Goal: Information Seeking & Learning: Learn about a topic

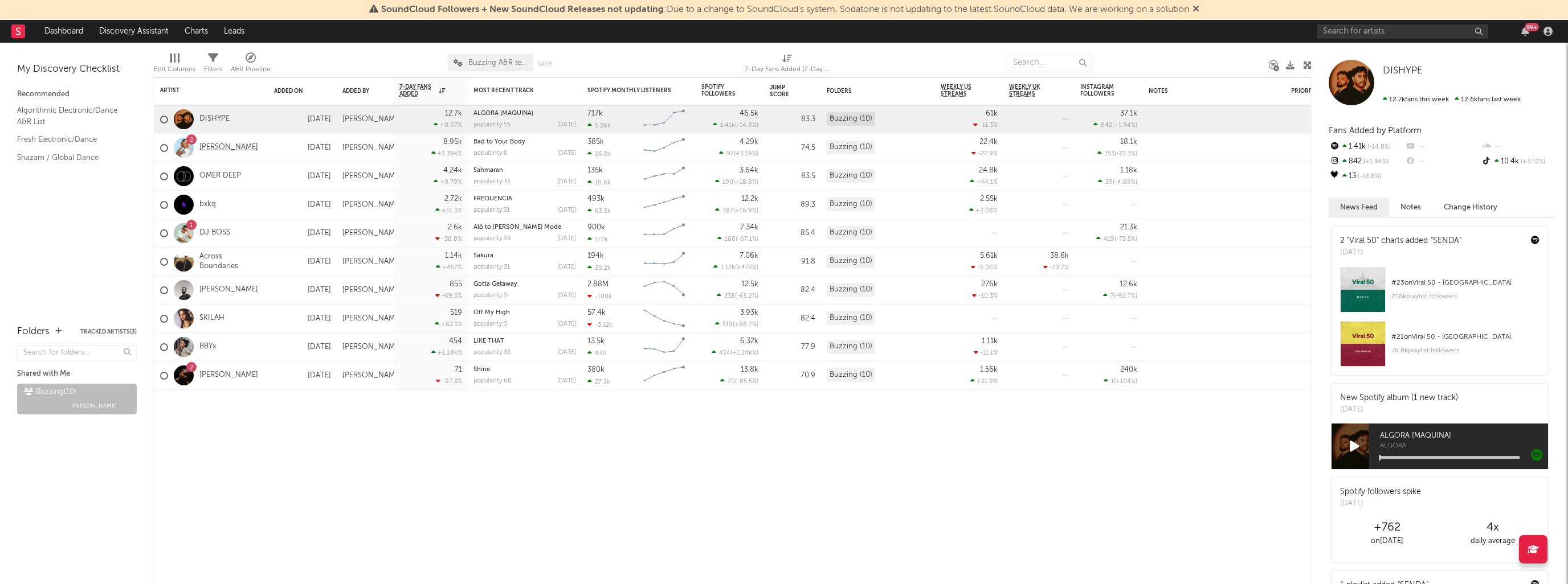
click at [210, 147] on link "[PERSON_NAME]" at bounding box center [228, 148] width 58 height 9
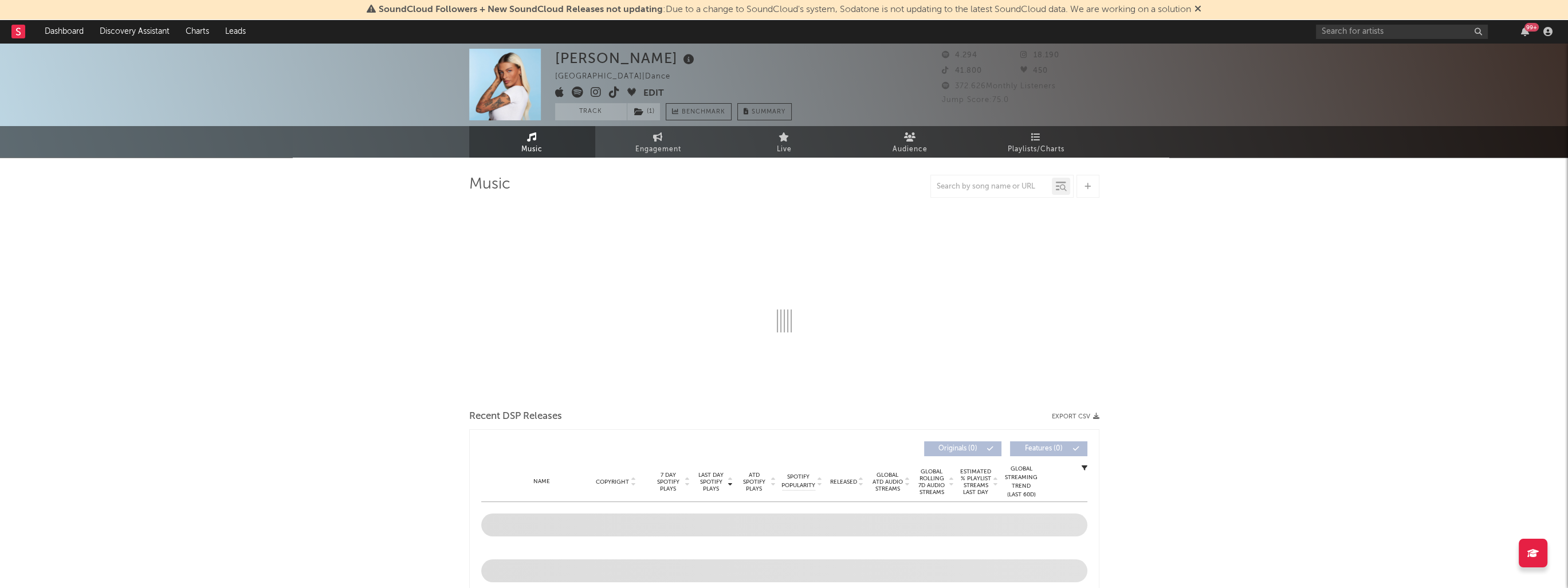
select select "1w"
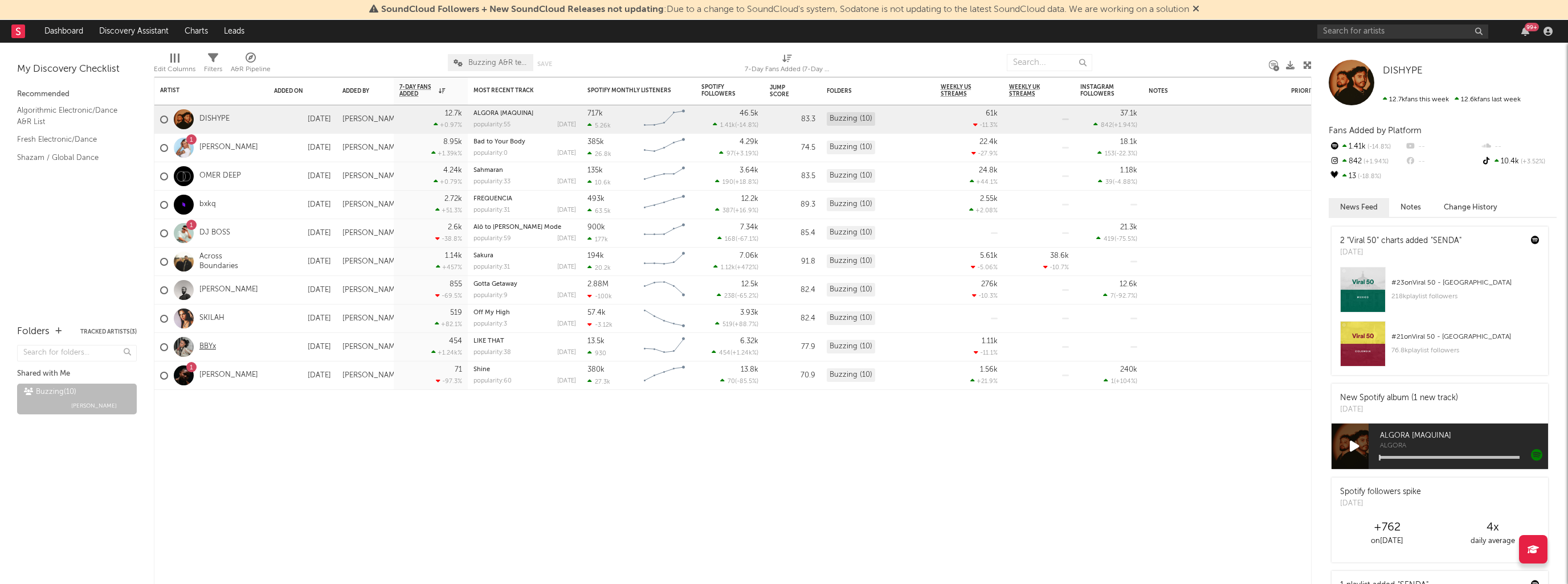
click at [208, 348] on link "BBYx" at bounding box center [207, 347] width 16 height 9
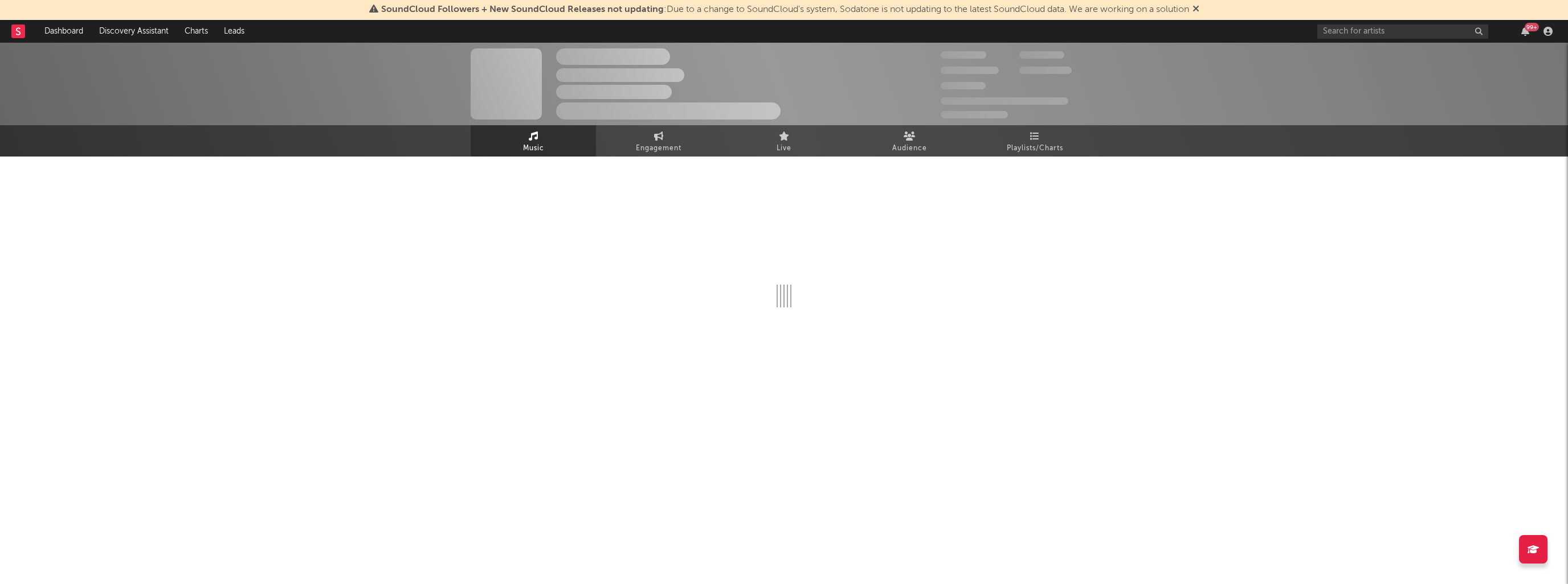
select select "6m"
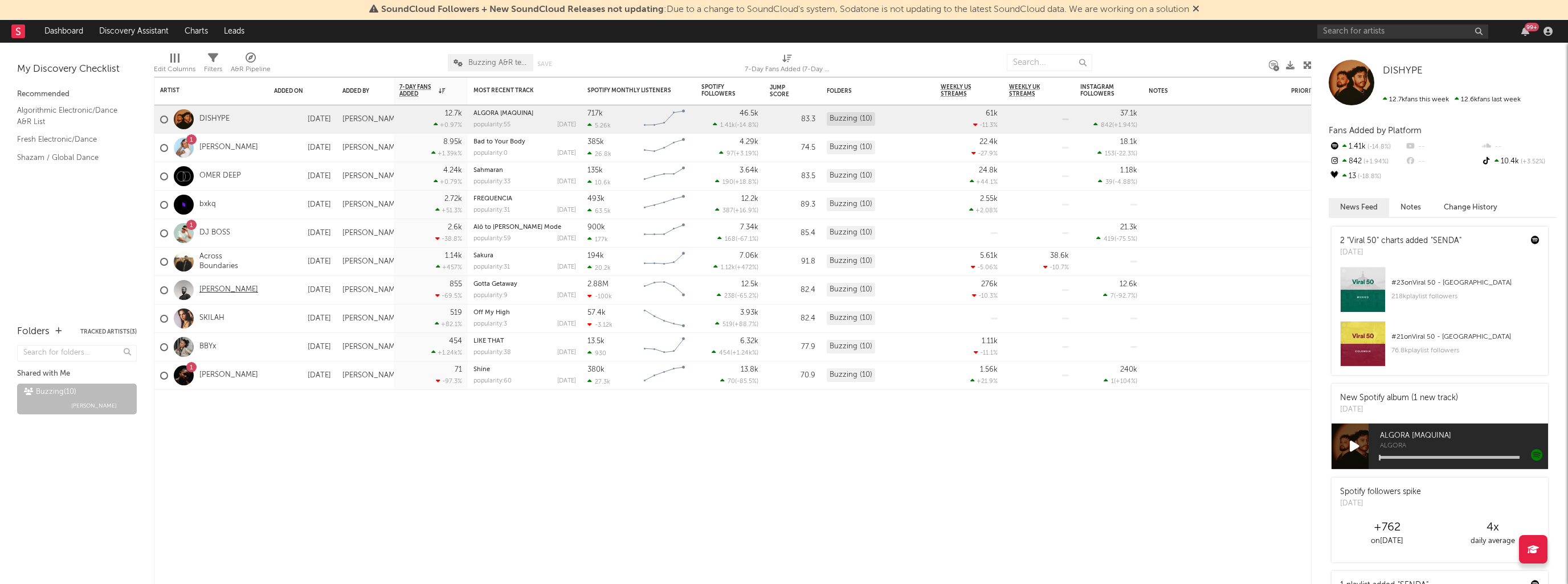
click at [224, 289] on link "[PERSON_NAME]" at bounding box center [228, 290] width 58 height 9
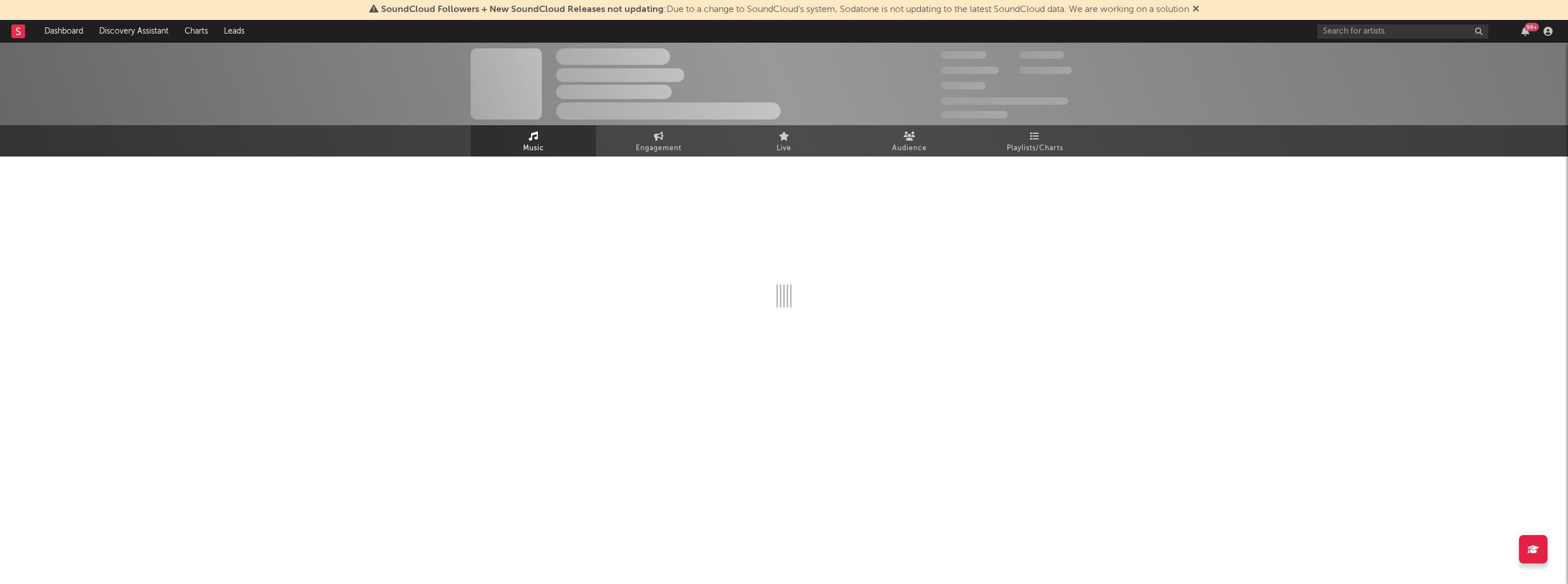
select select "6m"
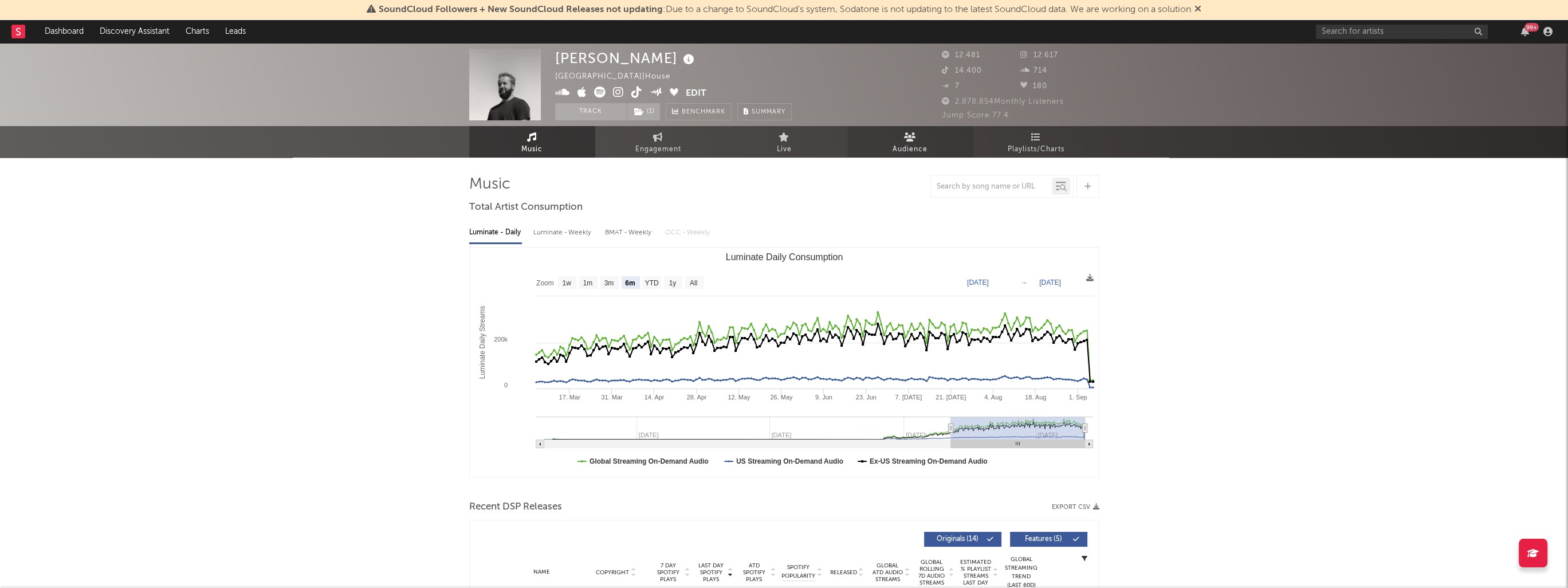
click at [911, 141] on link "Audience" at bounding box center [910, 142] width 126 height 31
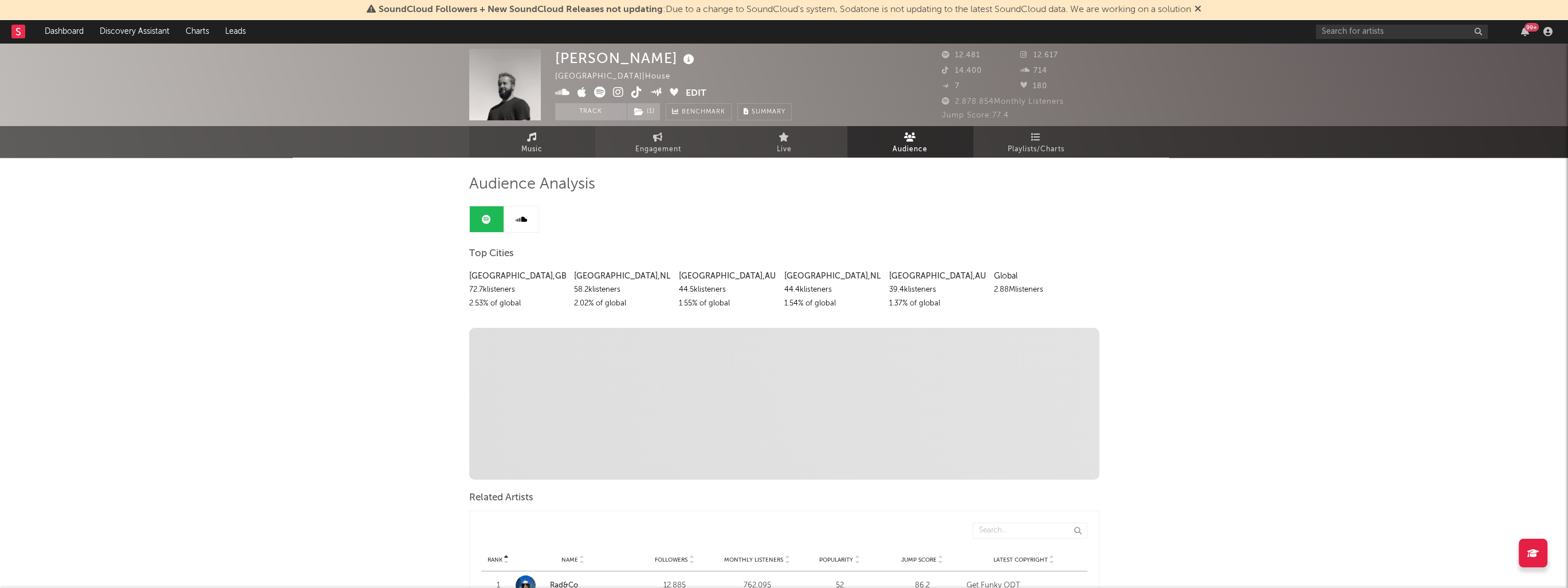
click at [533, 141] on link "Music" at bounding box center [532, 142] width 126 height 31
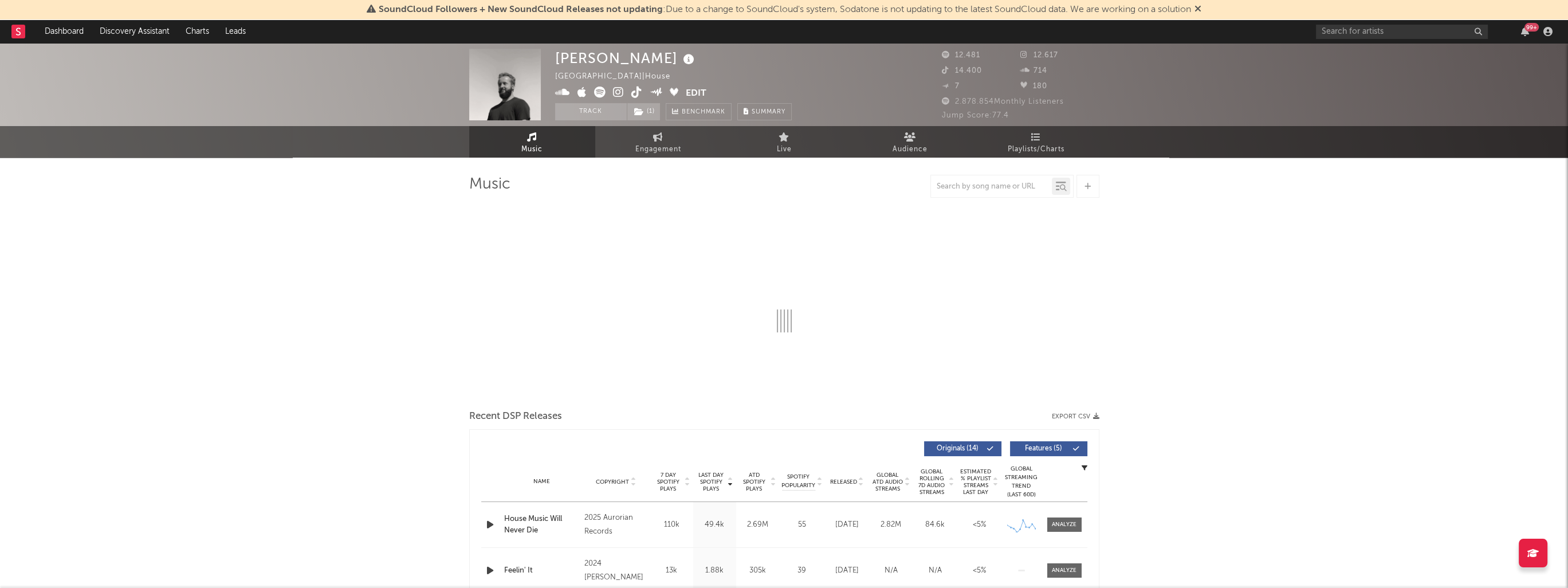
click at [617, 91] on icon at bounding box center [618, 92] width 11 height 12
select select "6m"
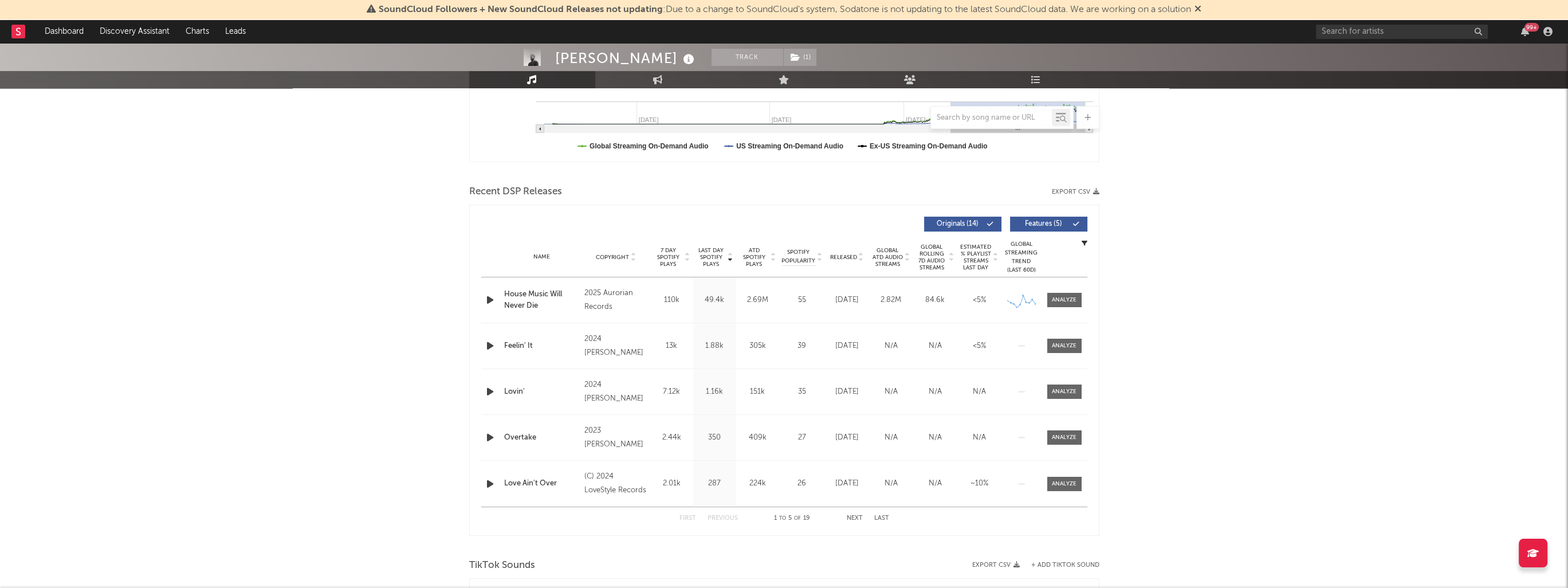
scroll to position [287, 0]
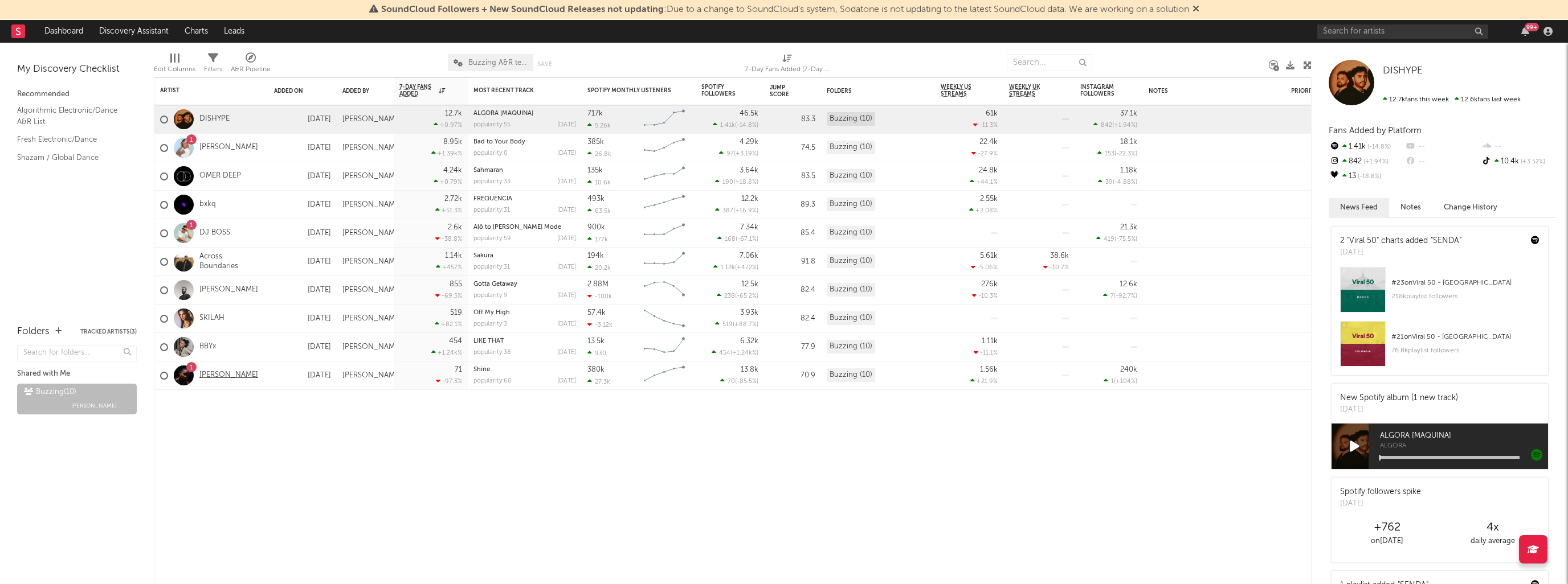
click at [212, 375] on link "[PERSON_NAME]" at bounding box center [228, 375] width 58 height 9
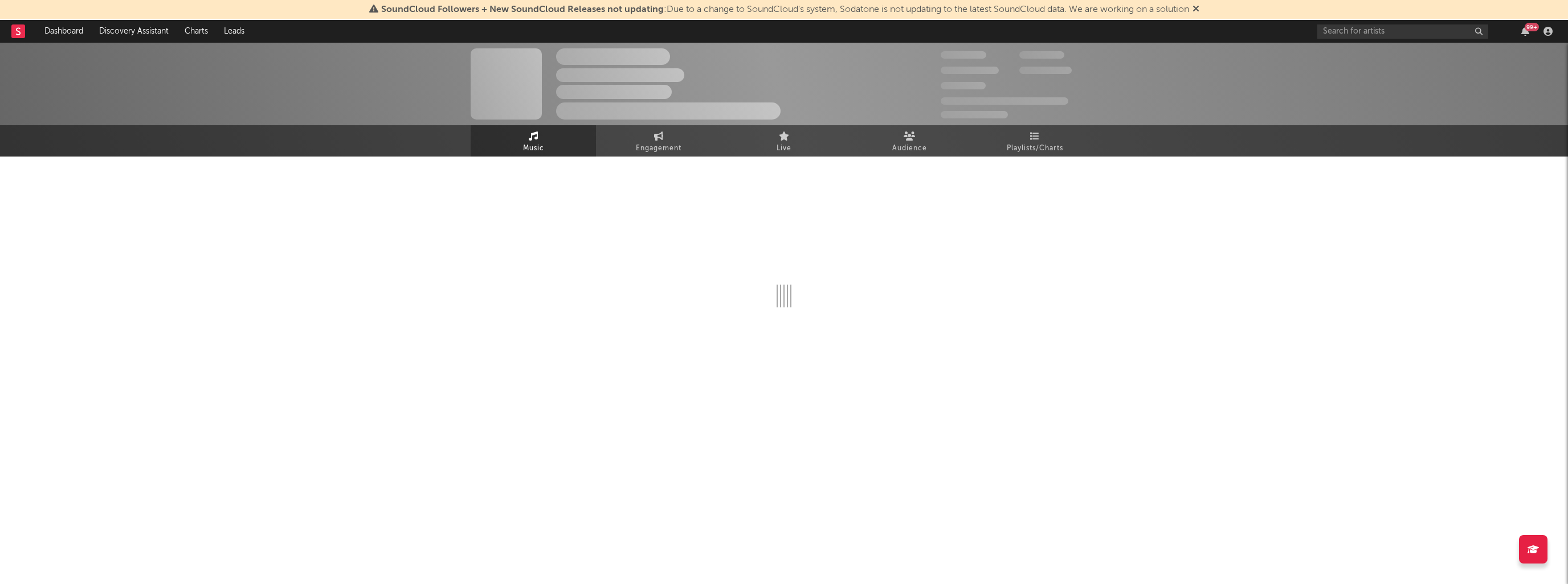
select select "6m"
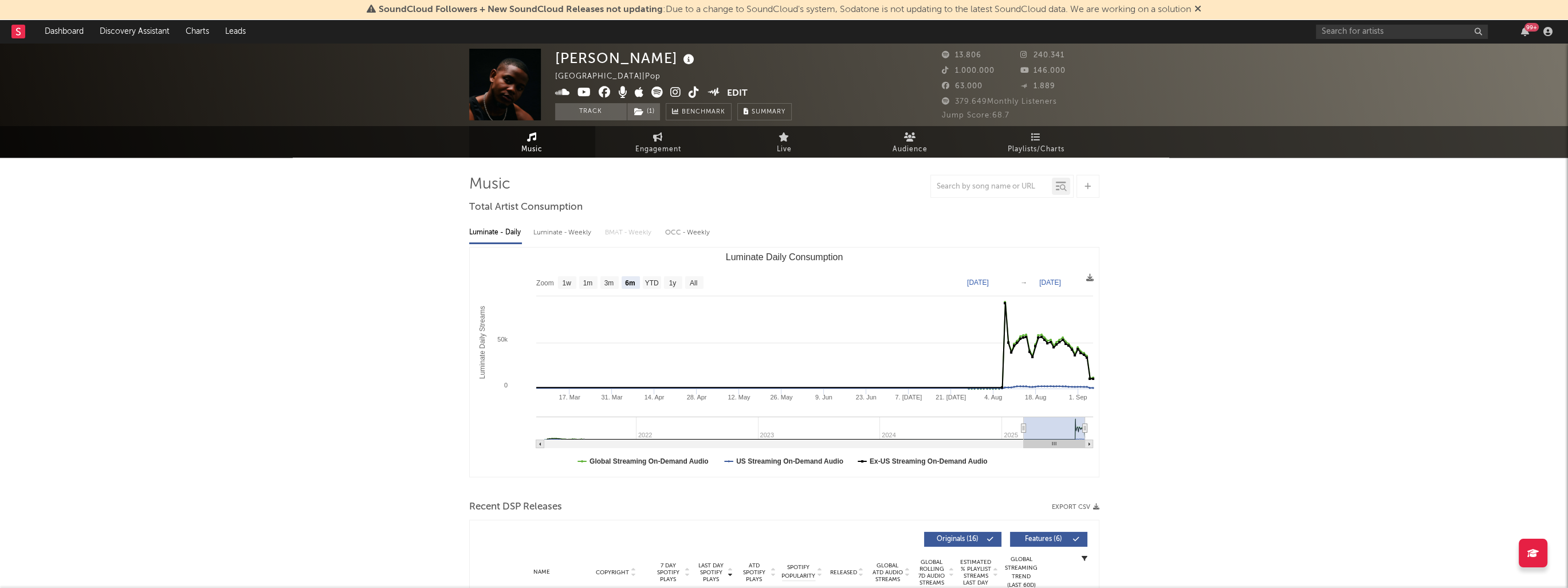
click at [675, 93] on icon at bounding box center [675, 92] width 11 height 12
